Goal: Transaction & Acquisition: Book appointment/travel/reservation

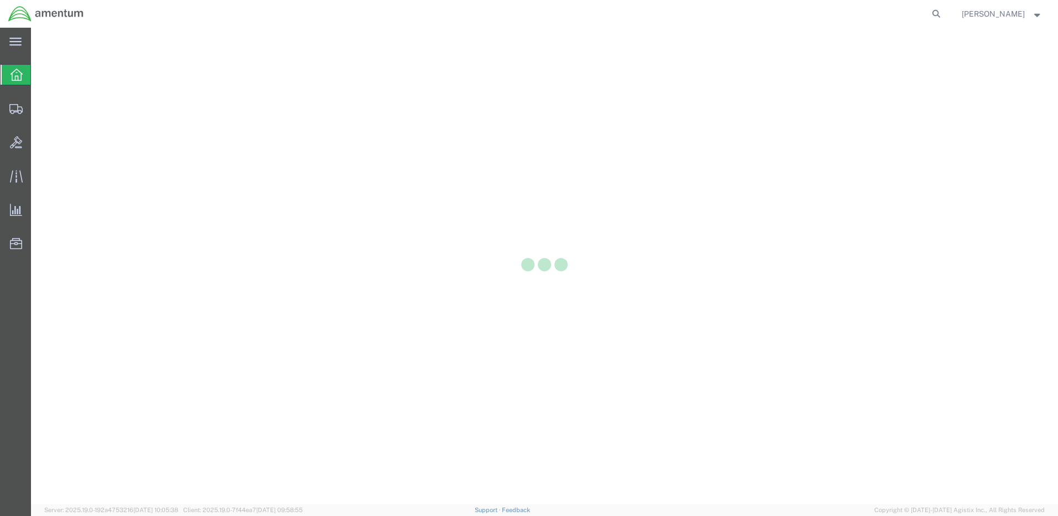
click at [360, 294] on div at bounding box center [544, 266] width 1027 height 477
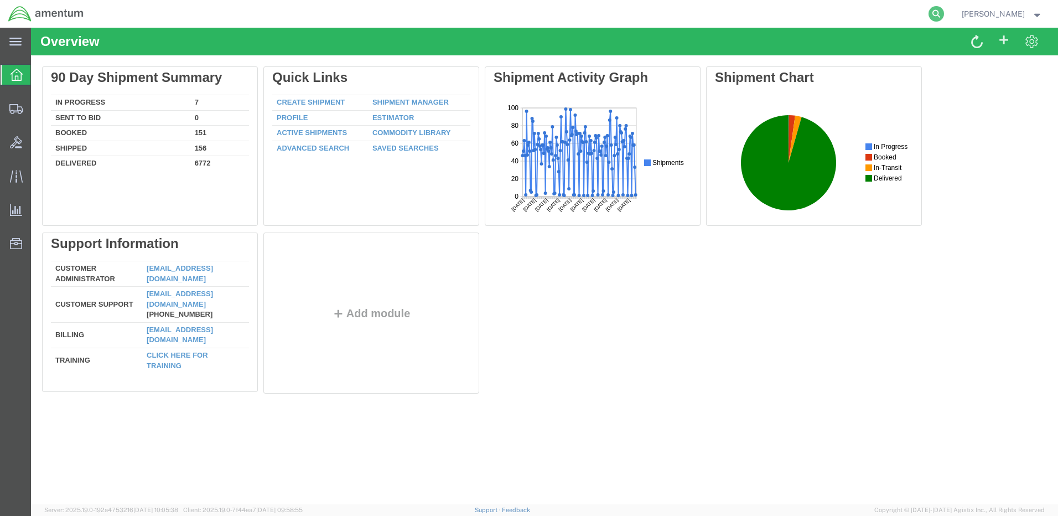
click at [944, 18] on icon at bounding box center [936, 13] width 15 height 15
paste input "DCO-25258-168140"
type input "DCO-25258-168140"
click at [944, 13] on icon at bounding box center [936, 13] width 15 height 15
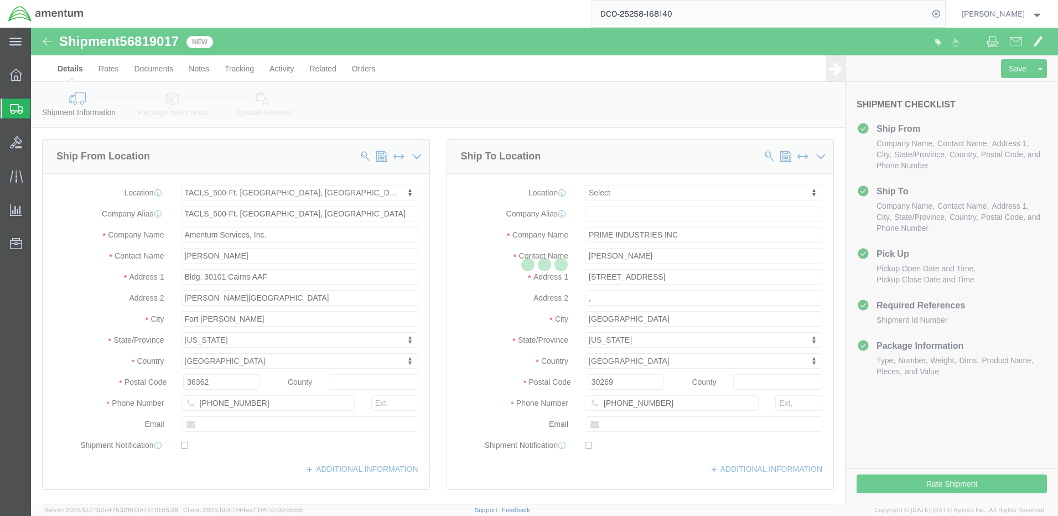
select select "42684"
select select
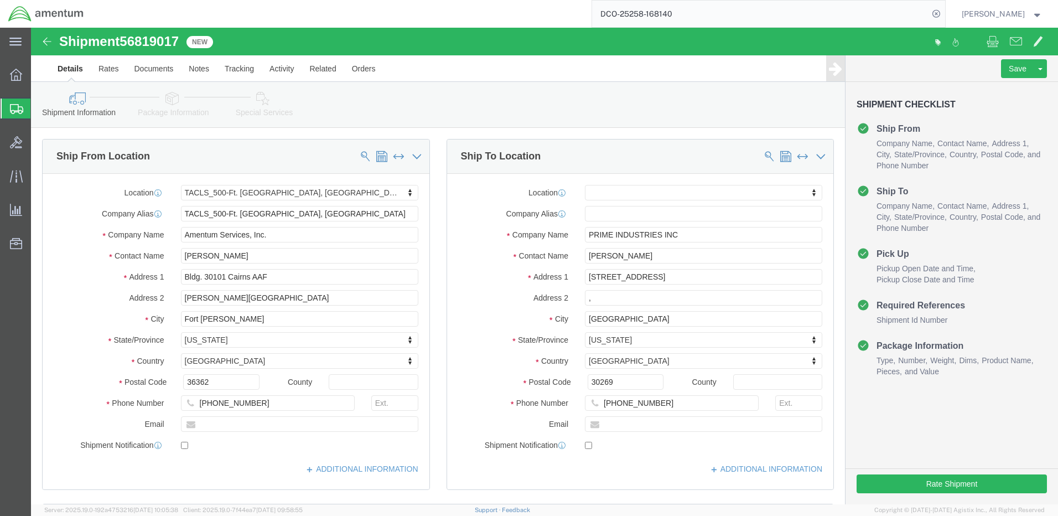
scroll to position [55, 0]
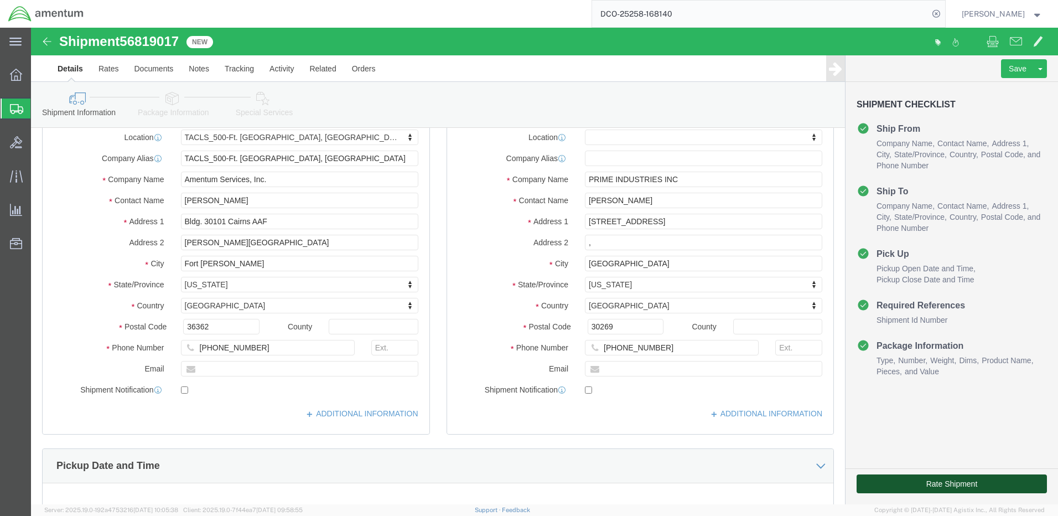
click button "Rate Shipment"
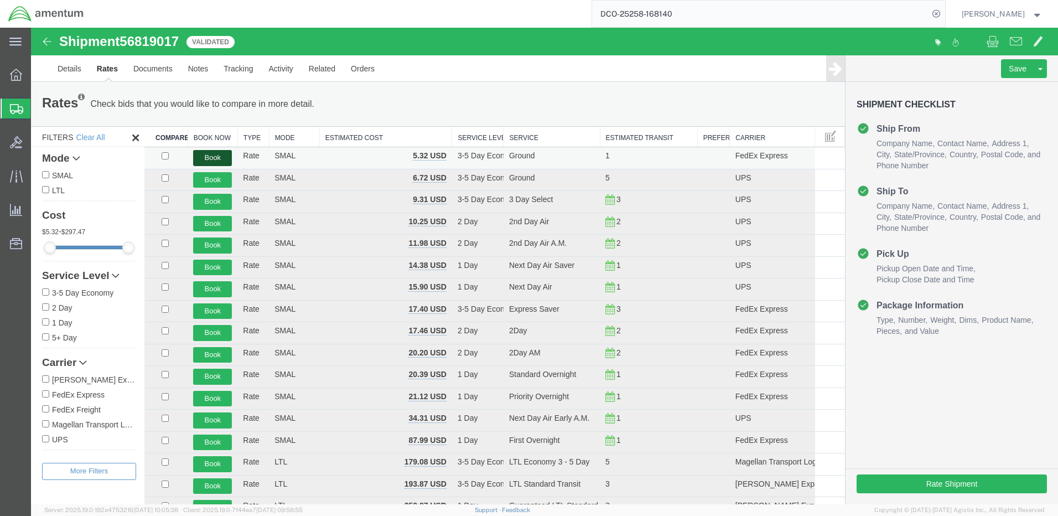
click at [208, 154] on button "Book" at bounding box center [212, 158] width 39 height 16
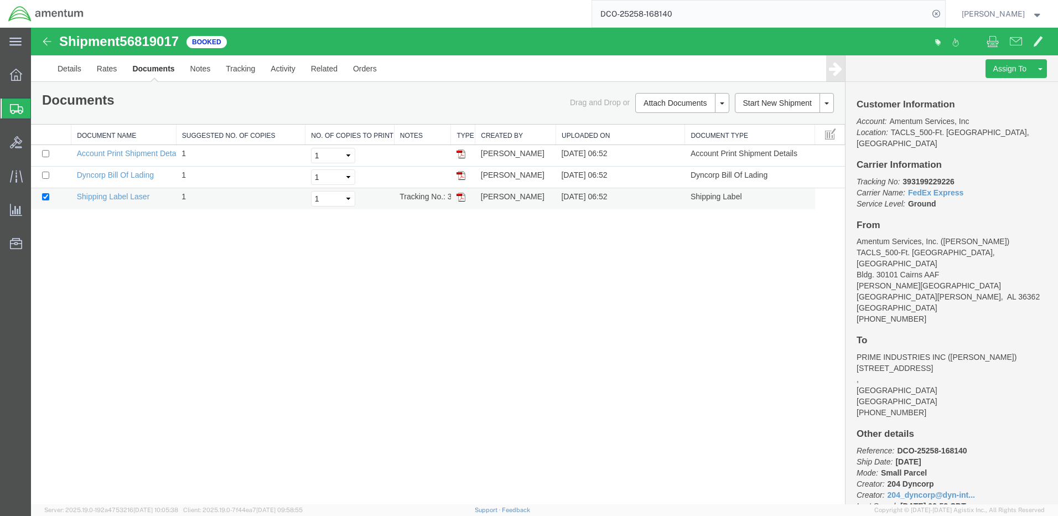
click at [463, 196] on img at bounding box center [461, 197] width 9 height 9
click at [71, 68] on link "Details" at bounding box center [69, 68] width 39 height 27
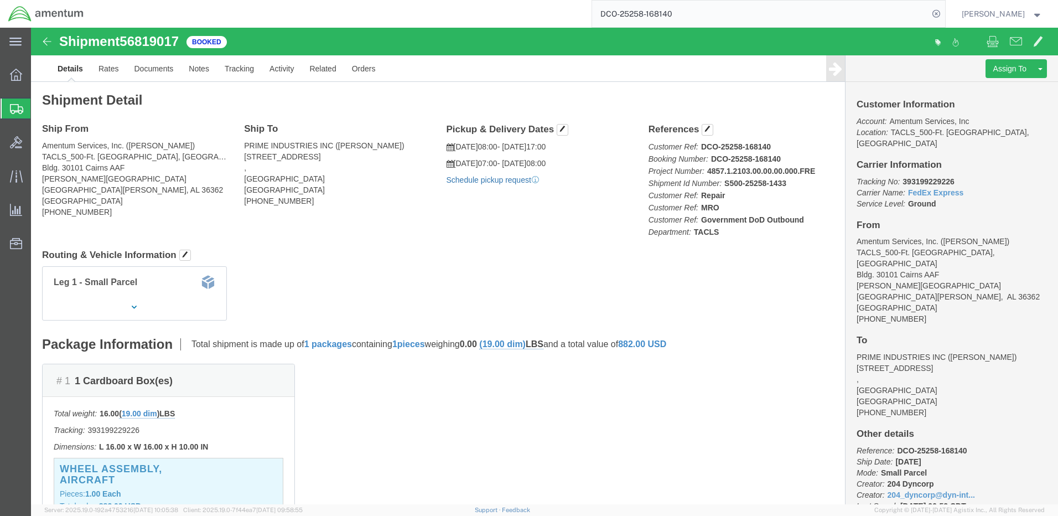
click link "Schedule pickup request"
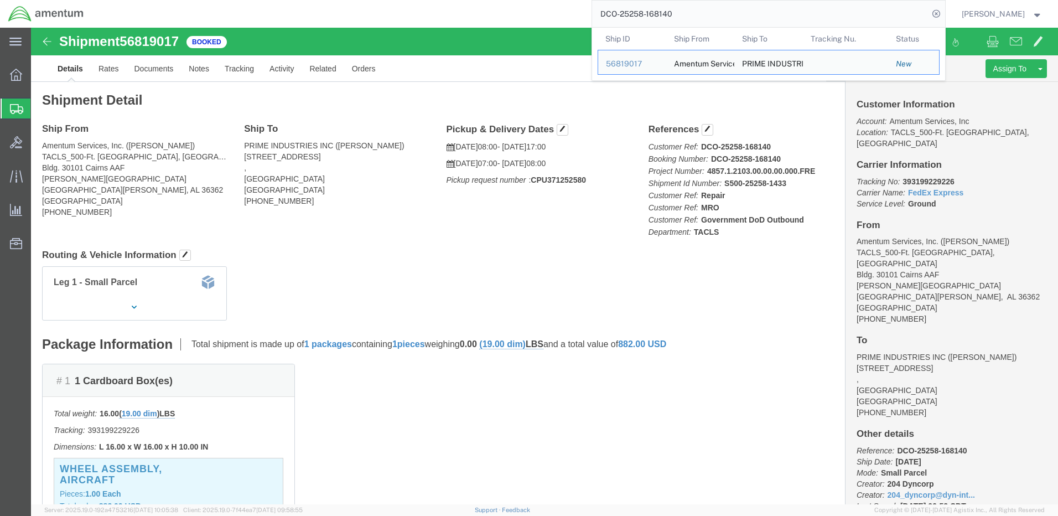
click at [625, 15] on input "DCO-25258-168140" at bounding box center [760, 14] width 337 height 27
paste input "1"
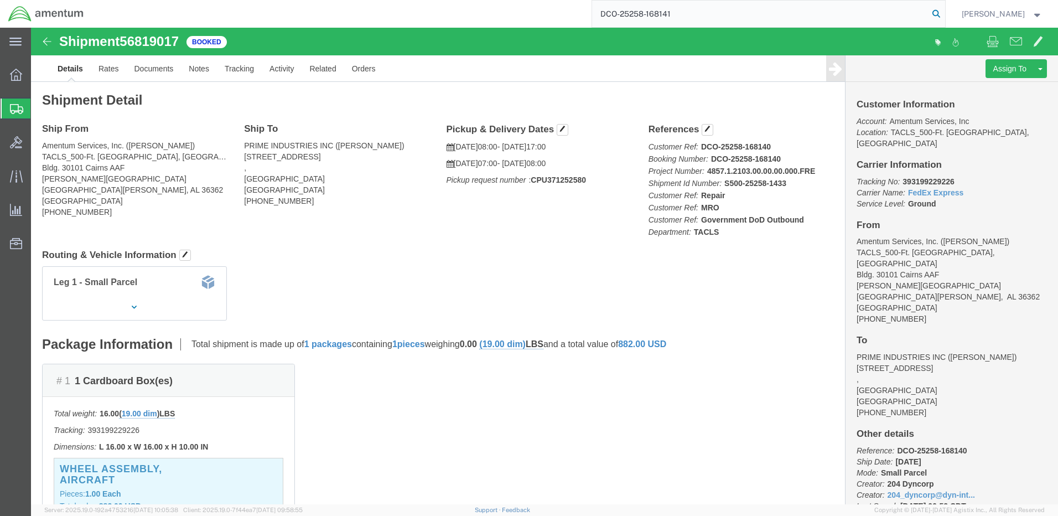
type input "DCO-25258-168141"
click at [944, 13] on icon at bounding box center [936, 13] width 15 height 15
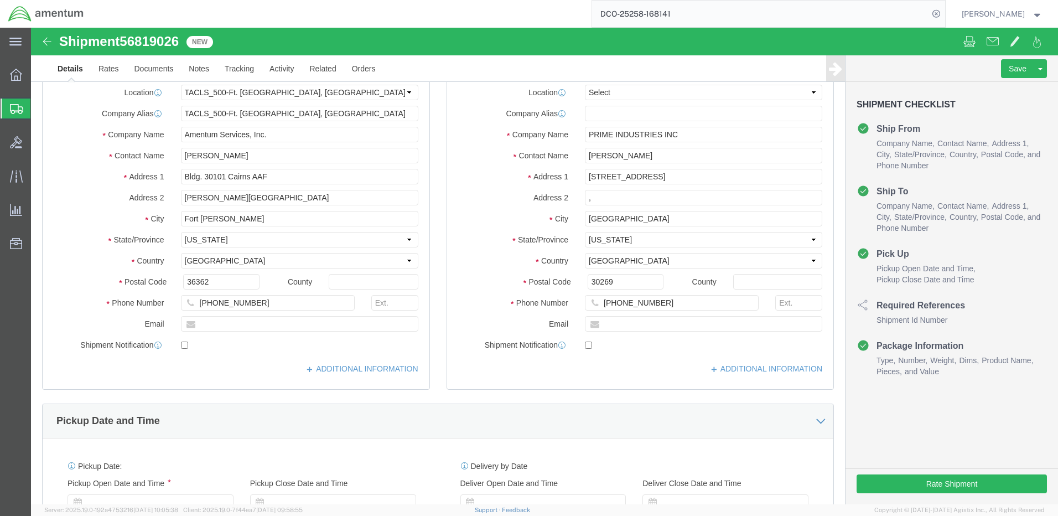
select select "42684"
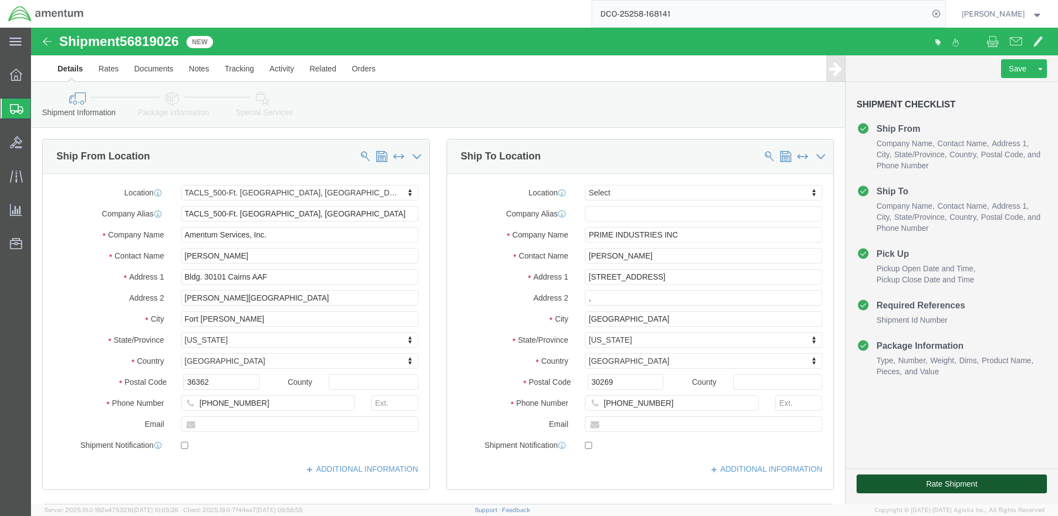
click button "Rate Shipment"
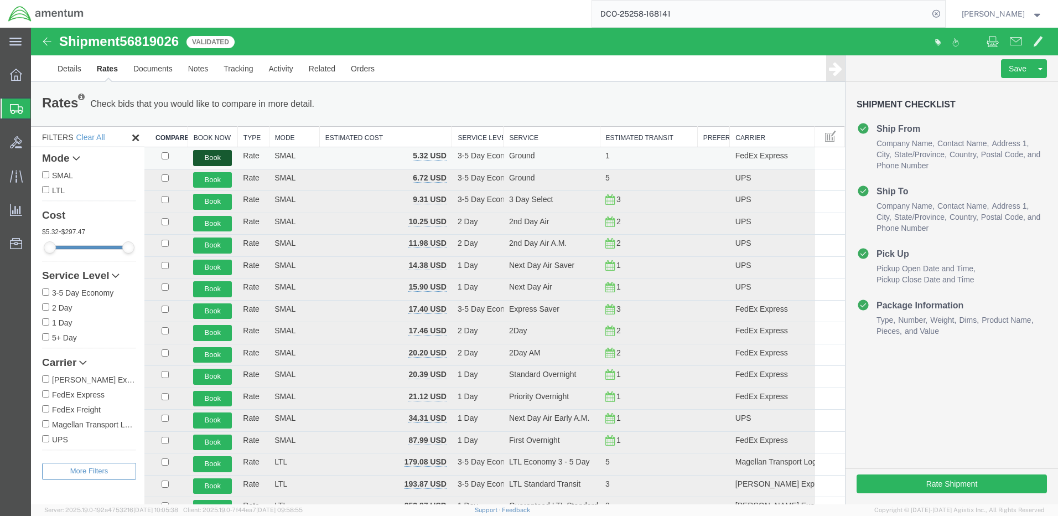
click at [214, 154] on button "Book" at bounding box center [212, 158] width 39 height 16
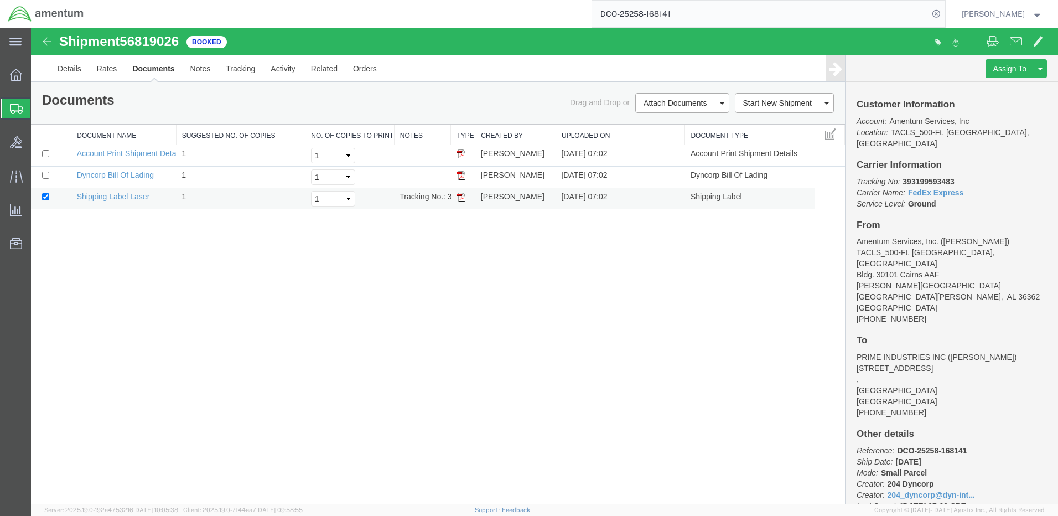
click at [461, 198] on img at bounding box center [461, 197] width 9 height 9
click at [1037, 14] on strong "button" at bounding box center [1038, 14] width 10 height 4
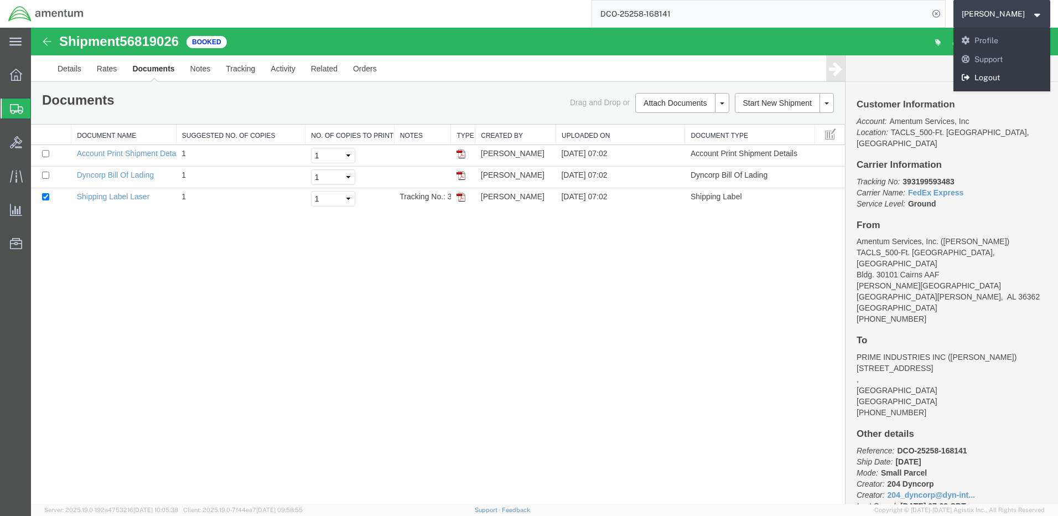
click at [1011, 77] on link "Logout" at bounding box center [1002, 78] width 97 height 19
